Goal: Information Seeking & Learning: Learn about a topic

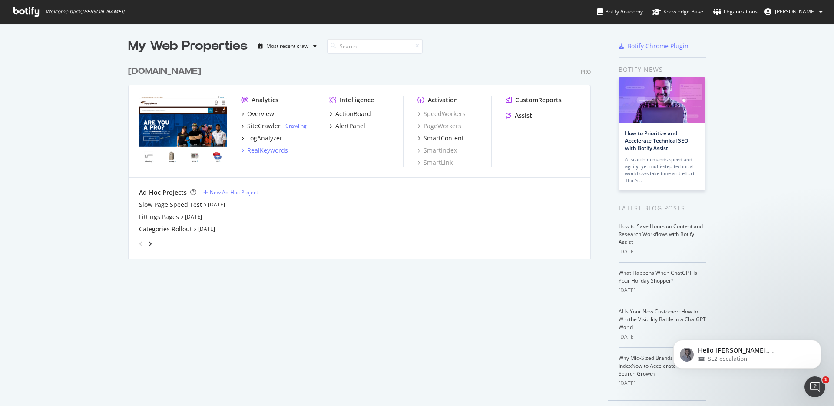
click at [276, 150] on div "RealKeywords" at bounding box center [267, 150] width 41 height 9
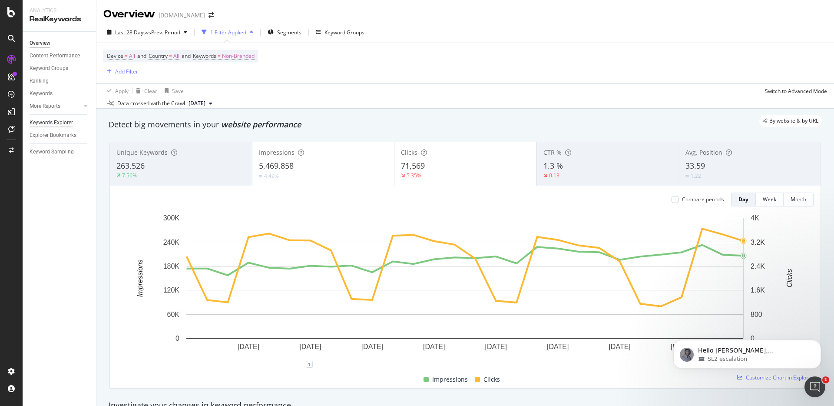
click at [63, 121] on div "Keywords Explorer" at bounding box center [51, 122] width 43 height 9
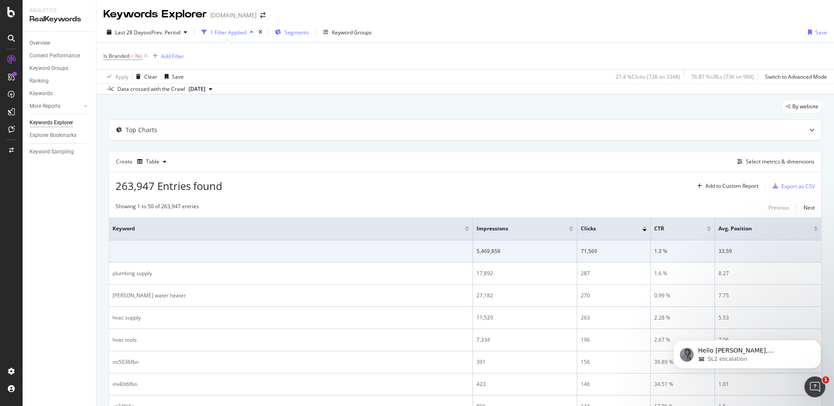
click at [299, 27] on div "Segments" at bounding box center [292, 32] width 34 height 13
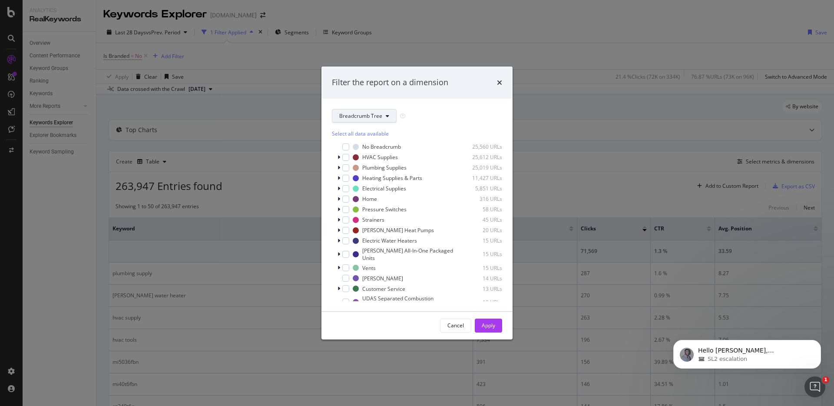
click at [373, 111] on button "Breadcrumb Tree" at bounding box center [364, 116] width 65 height 14
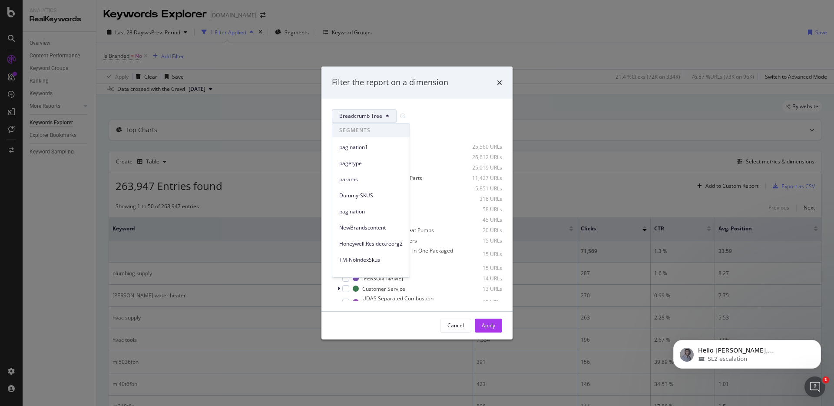
click at [358, 112] on span "Breadcrumb Tree" at bounding box center [360, 115] width 43 height 7
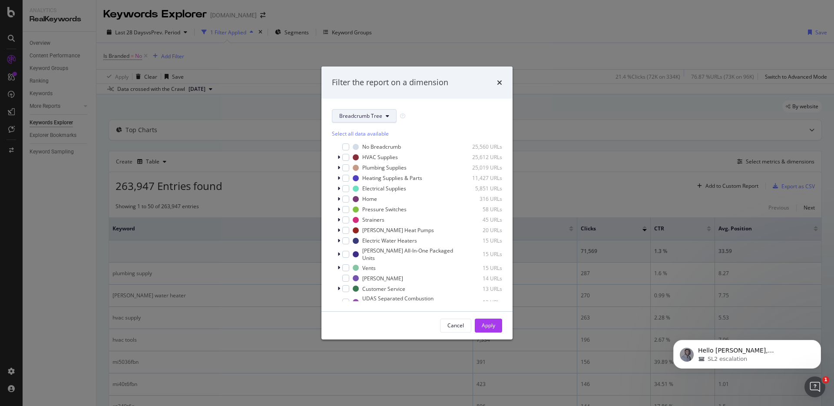
click at [358, 114] on span "Breadcrumb Tree" at bounding box center [360, 115] width 43 height 7
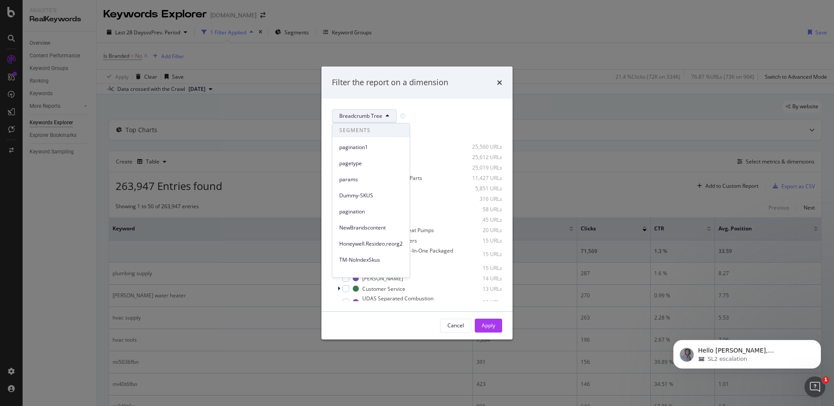
click at [358, 114] on span "Breadcrumb Tree" at bounding box center [360, 115] width 43 height 7
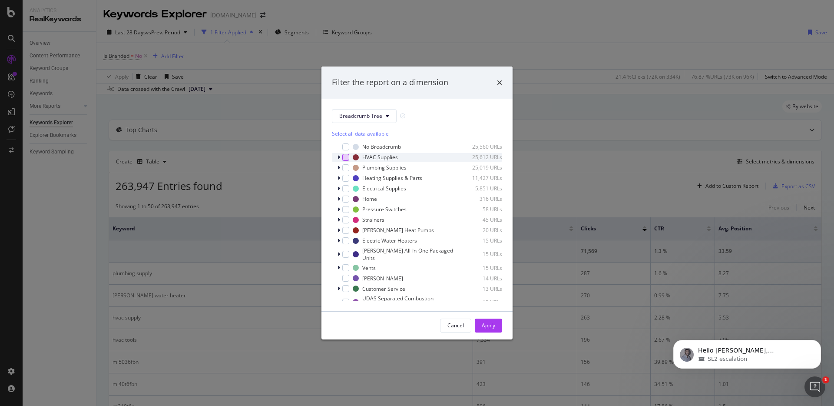
click at [345, 155] on div "modal" at bounding box center [345, 157] width 7 height 7
click at [490, 322] on div "Apply" at bounding box center [488, 325] width 13 height 7
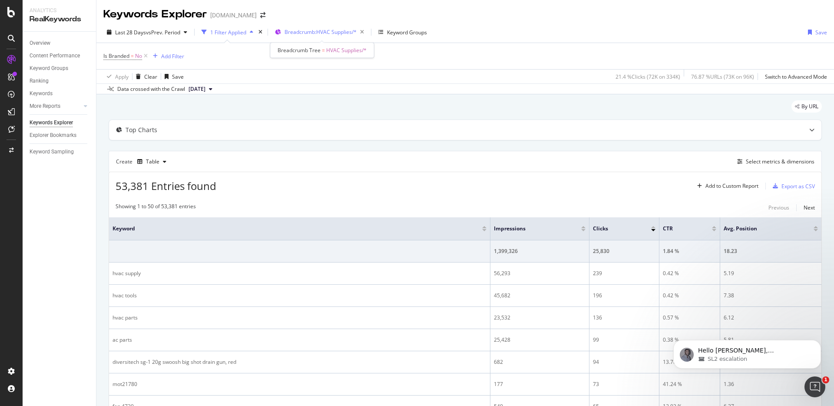
click at [341, 32] on span "Breadcrumb: HVAC Supplies/*" at bounding box center [321, 31] width 72 height 7
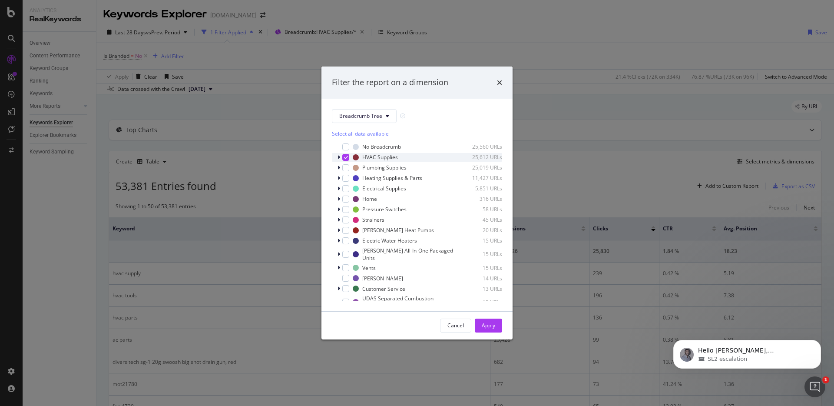
click at [345, 156] on icon "modal" at bounding box center [346, 157] width 4 height 4
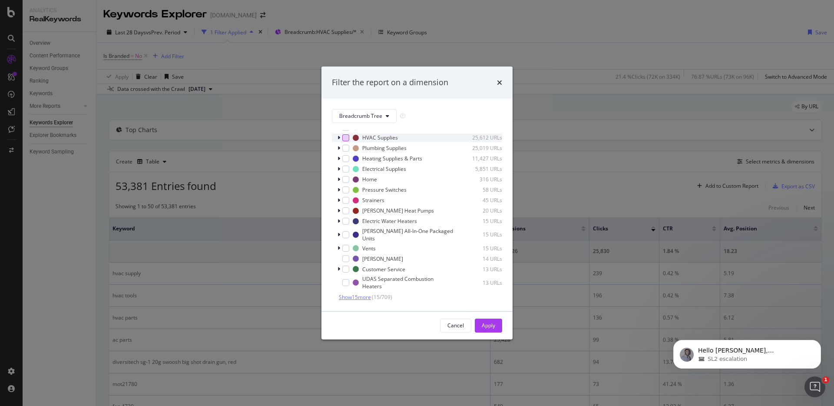
scroll to position [20, 0]
click at [359, 298] on span "Show 15 more" at bounding box center [355, 296] width 32 height 7
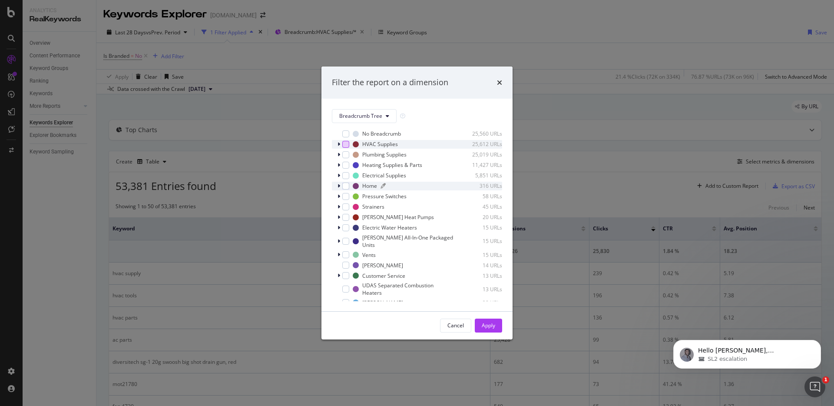
scroll to position [0, 0]
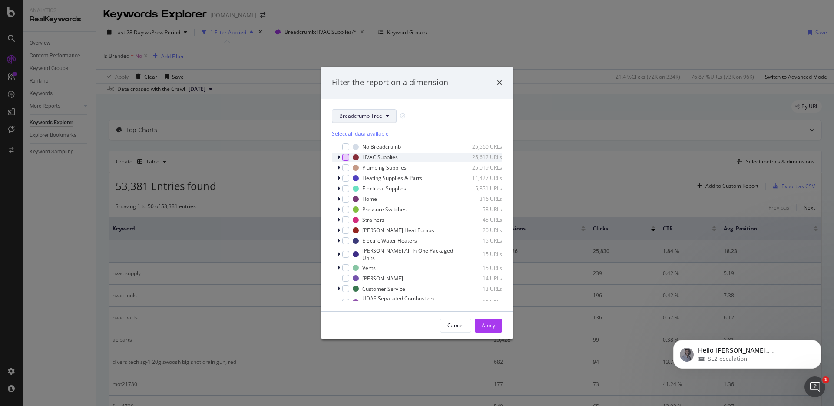
click at [360, 113] on span "Breadcrumb Tree" at bounding box center [360, 115] width 43 height 7
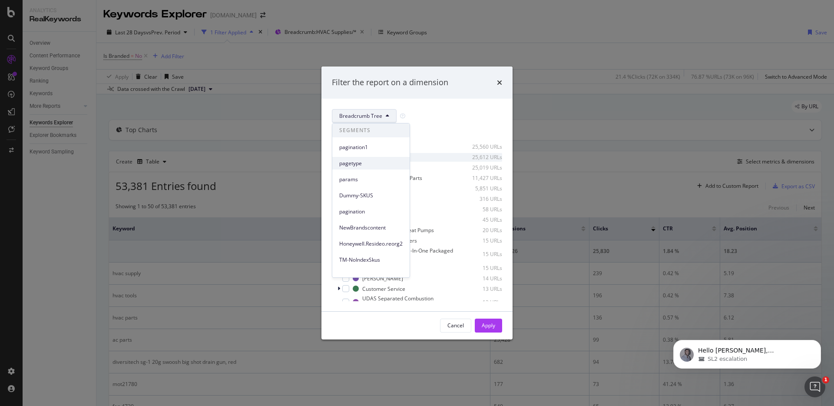
click at [366, 163] on span "pagetype" at bounding box center [370, 164] width 63 height 8
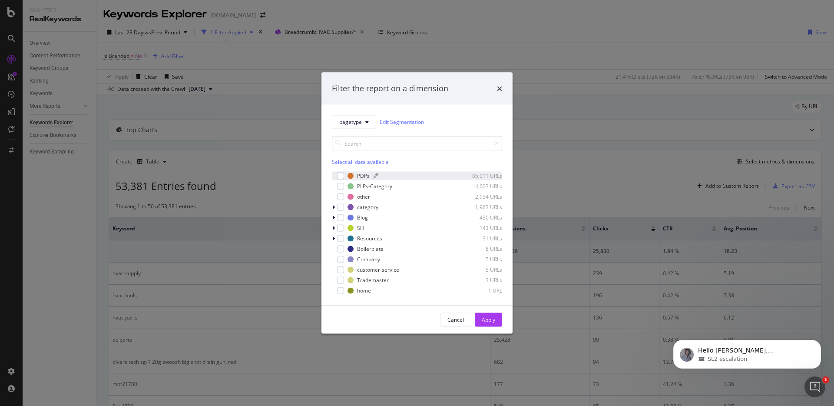
click at [367, 174] on div "PDPs" at bounding box center [363, 175] width 13 height 7
click at [489, 320] on div "Apply" at bounding box center [488, 319] width 13 height 7
